Goal: Transaction & Acquisition: Purchase product/service

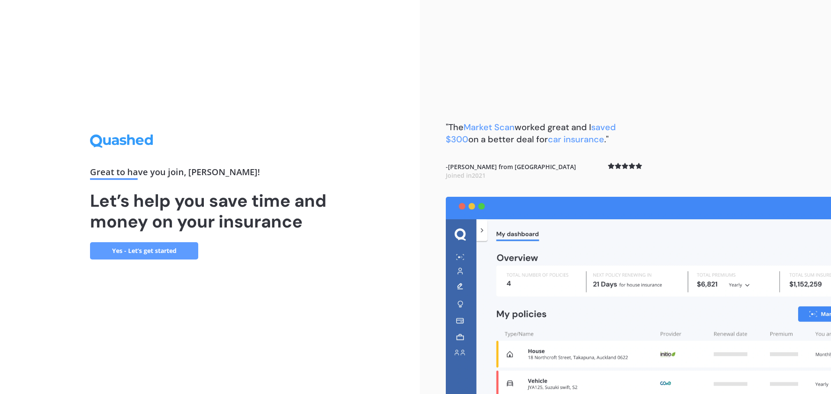
click at [132, 252] on link "Yes - Let’s get started" at bounding box center [144, 250] width 108 height 17
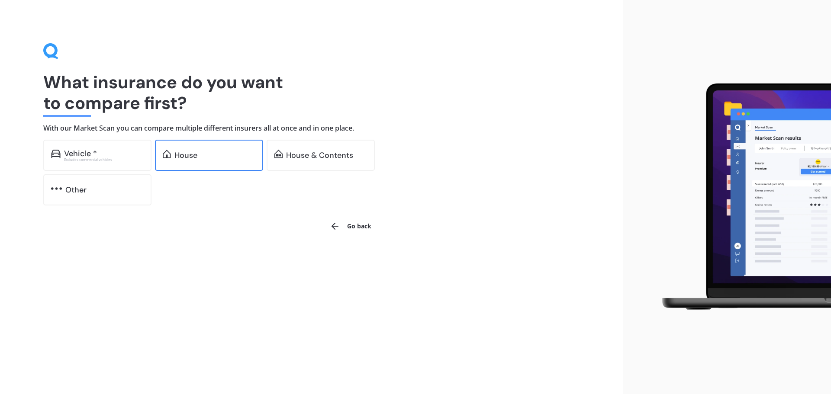
click at [199, 143] on div "House" at bounding box center [209, 155] width 108 height 31
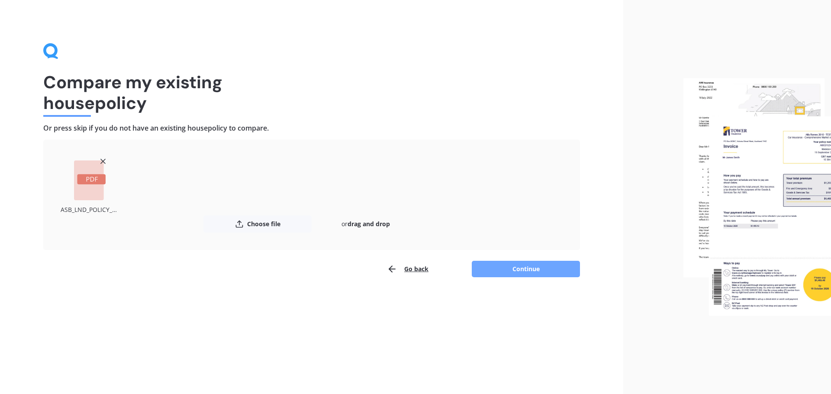
click at [503, 271] on button "Continue" at bounding box center [526, 269] width 108 height 16
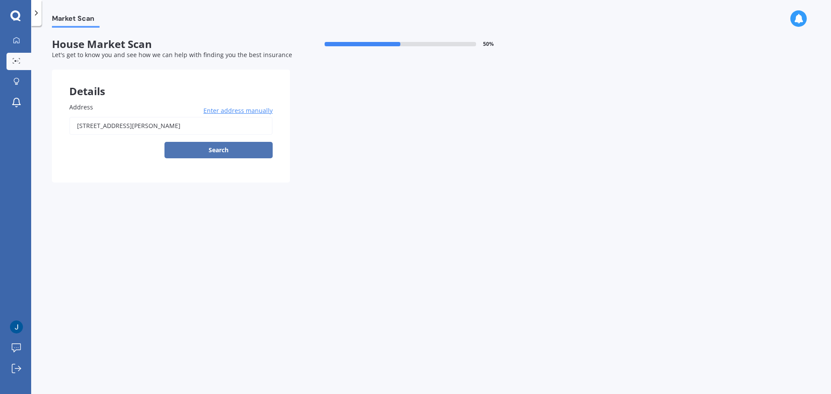
click at [228, 148] on button "Search" at bounding box center [218, 150] width 108 height 16
type input "43B Fifth Avenue, Enderley, Hamilton 3214"
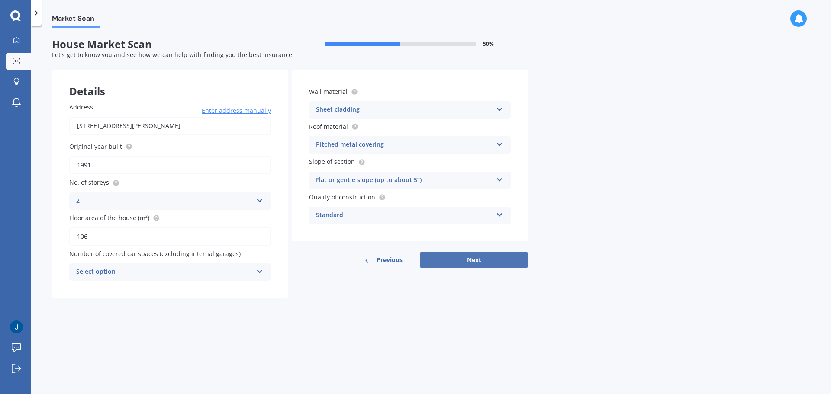
click at [460, 258] on button "Next" at bounding box center [474, 260] width 108 height 16
click at [257, 273] on icon at bounding box center [259, 270] width 7 height 6
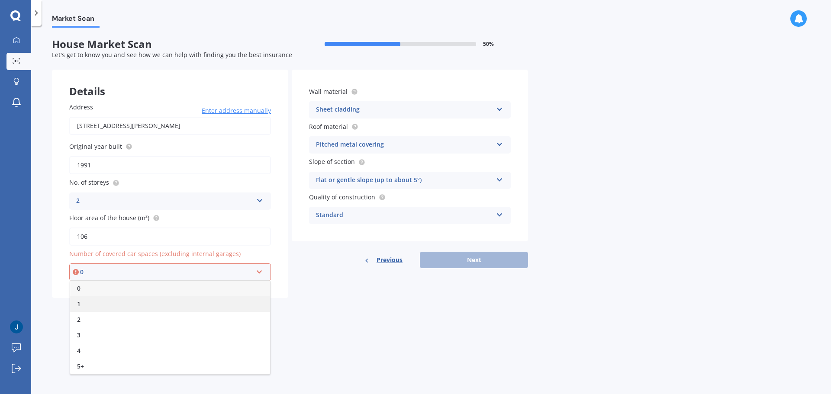
click at [84, 305] on div "1" at bounding box center [170, 304] width 200 height 16
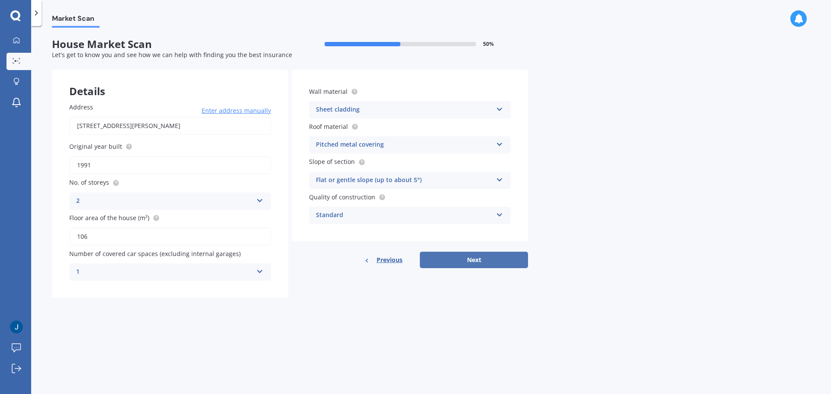
click at [470, 260] on button "Next" at bounding box center [474, 260] width 108 height 16
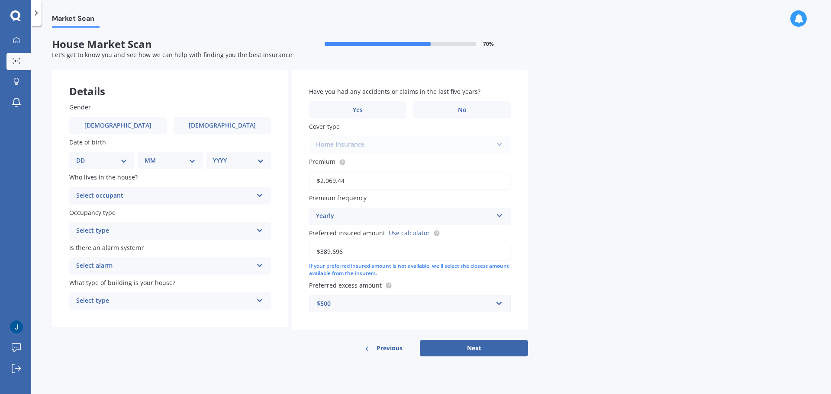
click at [253, 196] on div "Select occupant Owner Owner + Boarder" at bounding box center [170, 195] width 202 height 17
click at [241, 178] on label "Who lives in the house?" at bounding box center [168, 177] width 198 height 9
click at [247, 238] on div "Select type Permanent Holiday (without tenancy)" at bounding box center [170, 230] width 202 height 17
click at [252, 192] on div "Owner" at bounding box center [164, 196] width 177 height 10
click at [57, 204] on div "Gender Male Female Date of birth DD 01 02 03 04 05 06 07 08 09 10 11 12 13 14 1…" at bounding box center [170, 206] width 236 height 242
